Goal: Information Seeking & Learning: Learn about a topic

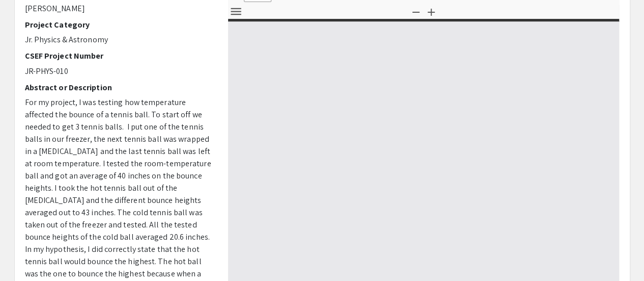
type input "0"
select select "custom"
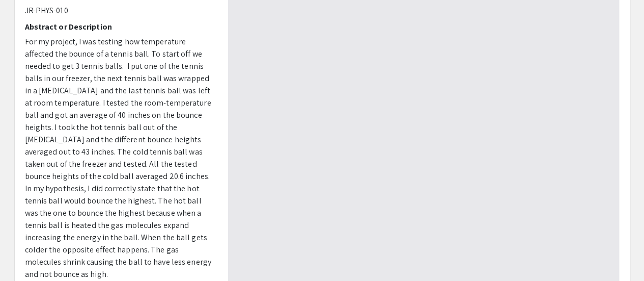
scroll to position [179, 0]
type input "1"
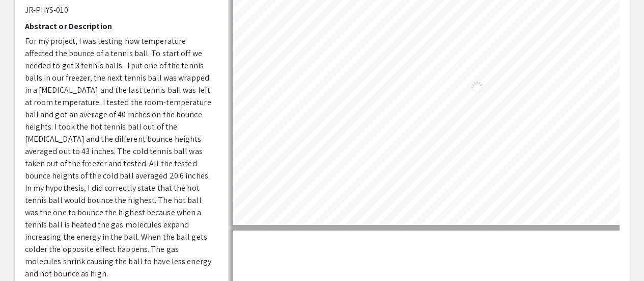
select select "auto"
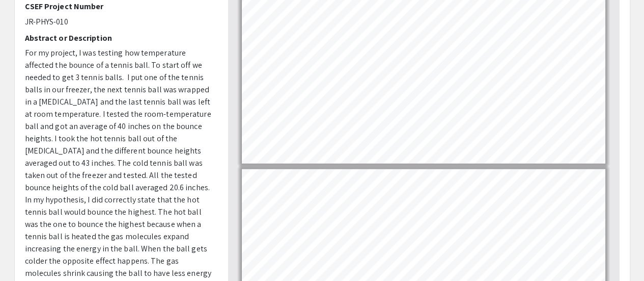
scroll to position [843, 0]
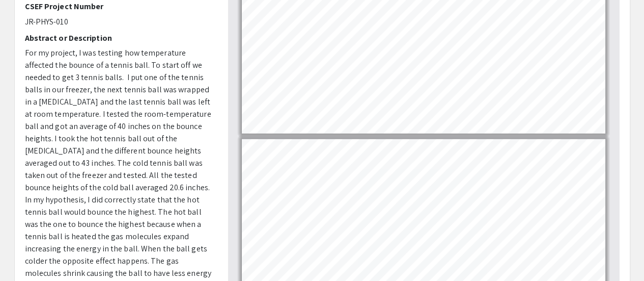
type input "7"
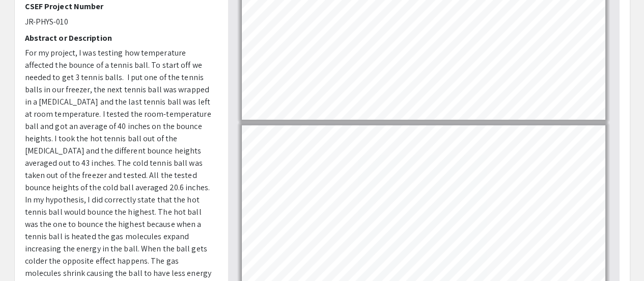
scroll to position [1131, 0]
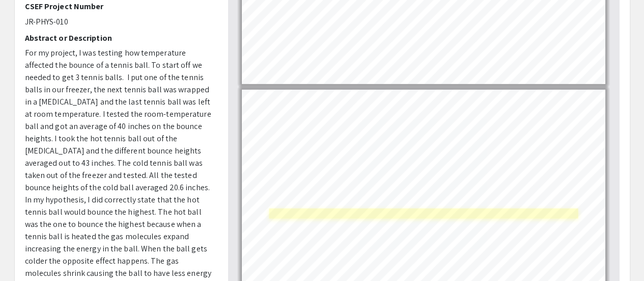
select select "page-width"
click at [333, 209] on link "Page 7" at bounding box center [424, 213] width 310 height 11
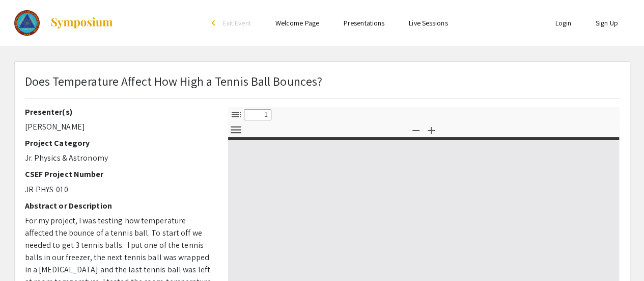
select select "custom"
type input "0"
select select "custom"
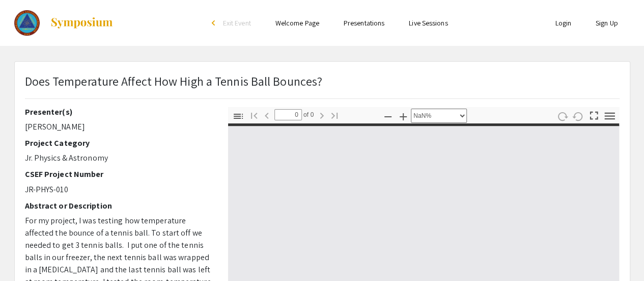
type input "1"
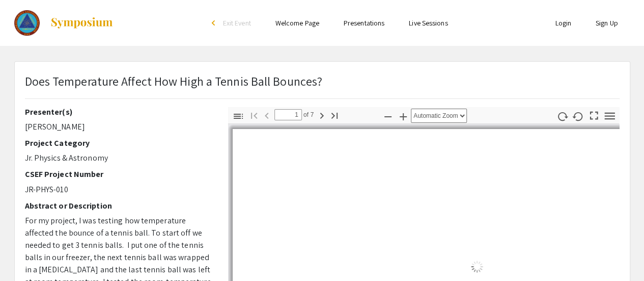
select select "page-width"
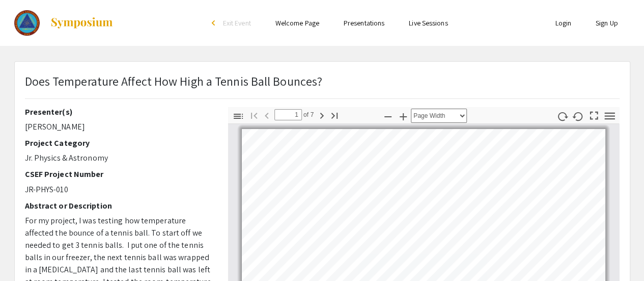
scroll to position [1, 0]
type input "2"
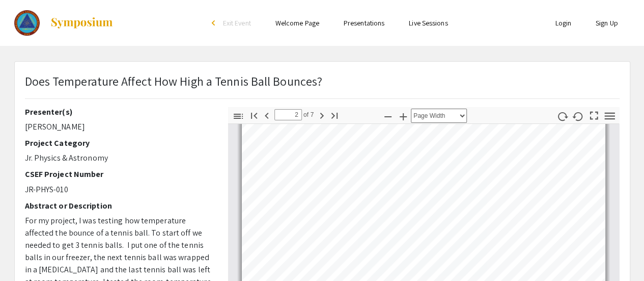
scroll to position [238, 0]
